Goal: Information Seeking & Learning: Understand process/instructions

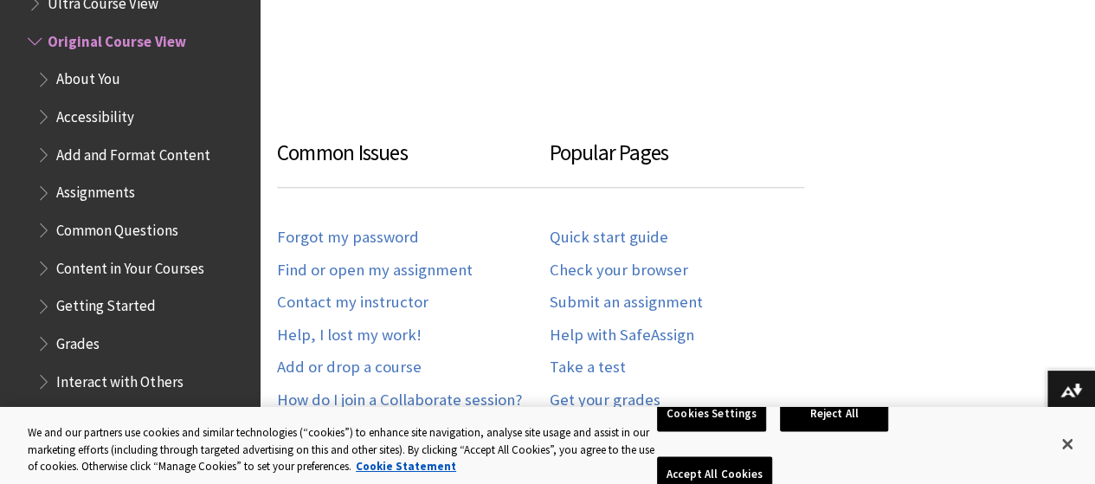
scroll to position [942, 0]
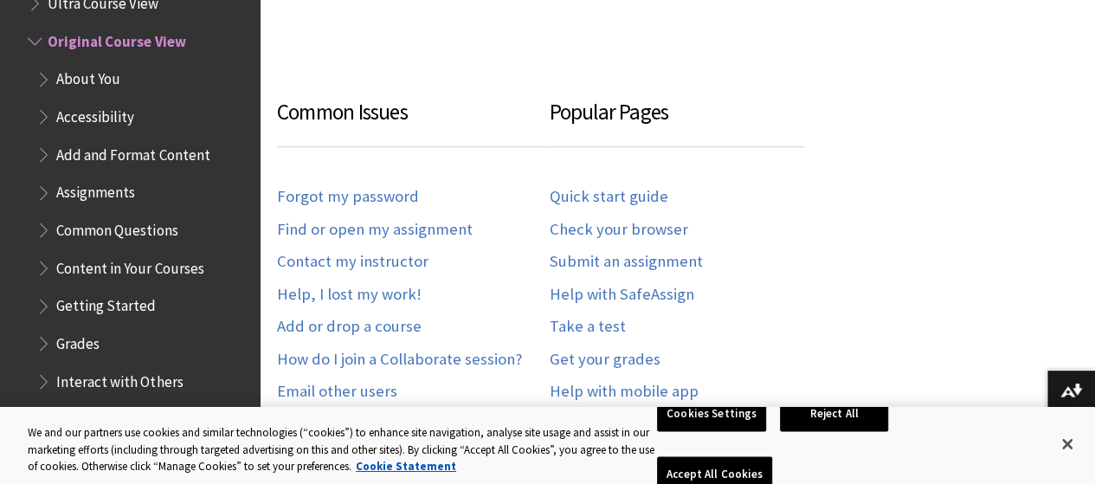
click at [388, 262] on link "Contact my instructor" at bounding box center [352, 262] width 151 height 20
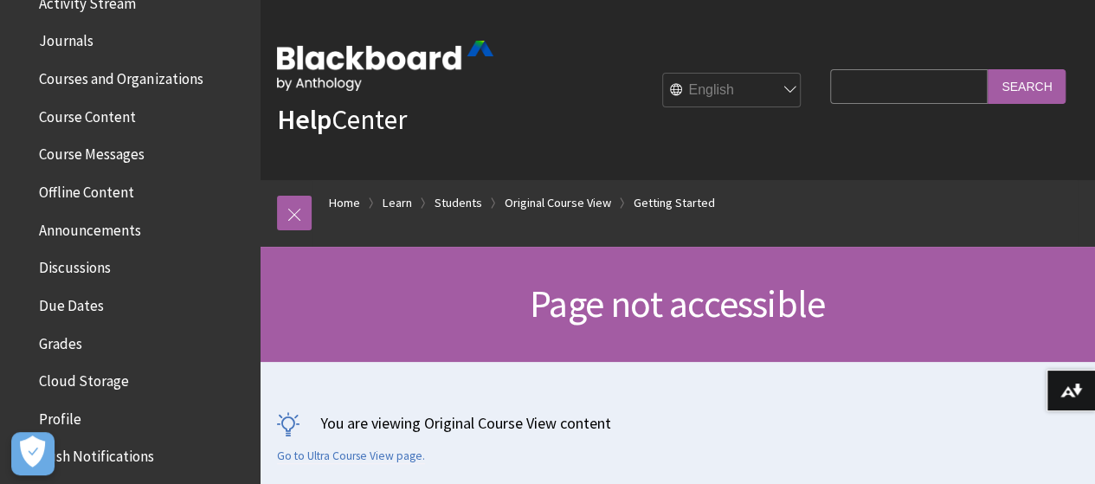
scroll to position [489, 0]
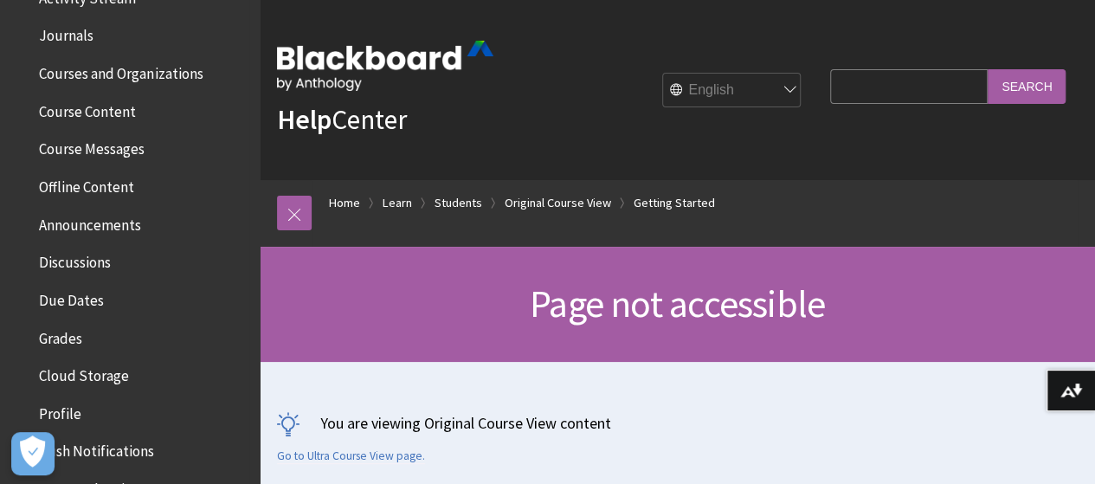
click at [158, 305] on span "Due Dates" at bounding box center [134, 300] width 230 height 29
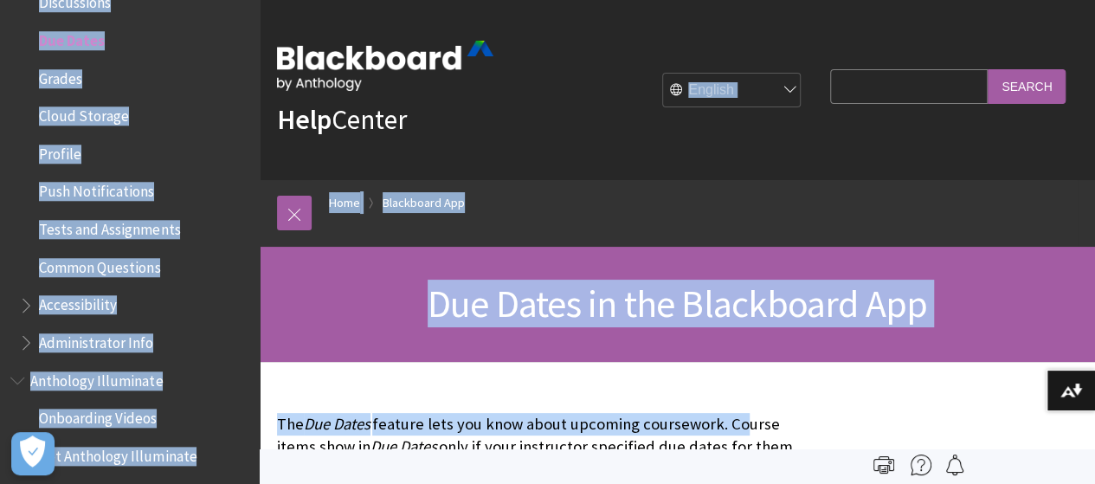
drag, startPoint x: 734, startPoint y: 368, endPoint x: 646, endPoint y: -34, distance: 411.3
click at [646, 0] on html "Skip to main content Help Center English عربية Català Cymraeg Deutsch Español S…" at bounding box center [547, 242] width 1095 height 484
